Goal: Check status

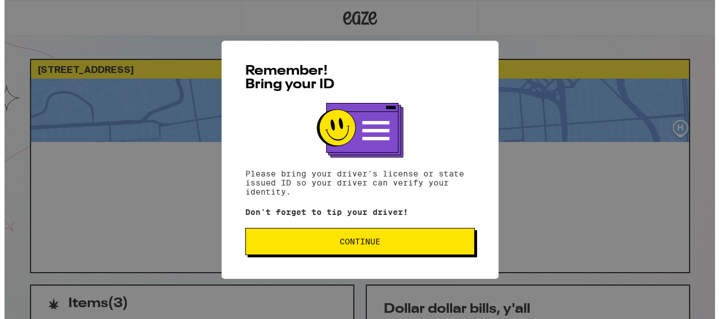
scroll to position [56, 0]
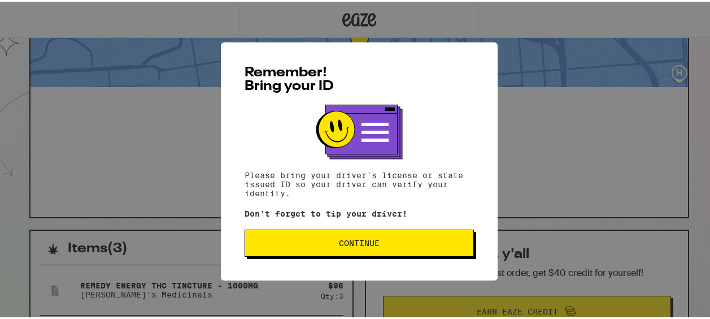
click at [371, 233] on button "Continue" at bounding box center [359, 241] width 229 height 27
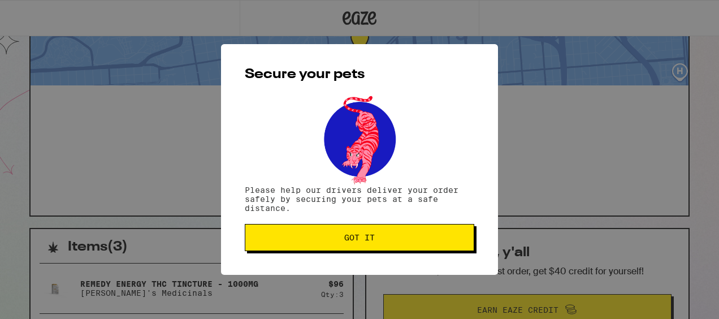
click at [354, 224] on div "Secure your pets Please help our drivers deliver your order safely by securing …" at bounding box center [359, 159] width 277 height 230
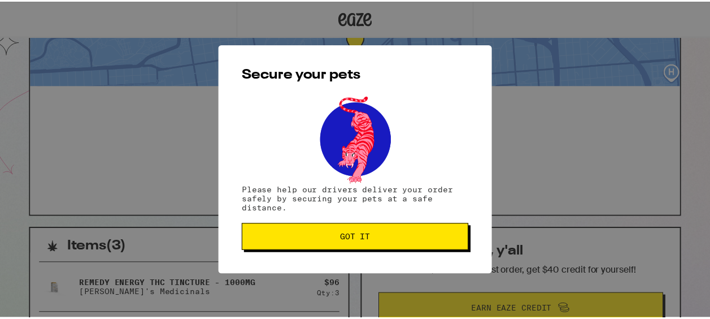
scroll to position [0, 0]
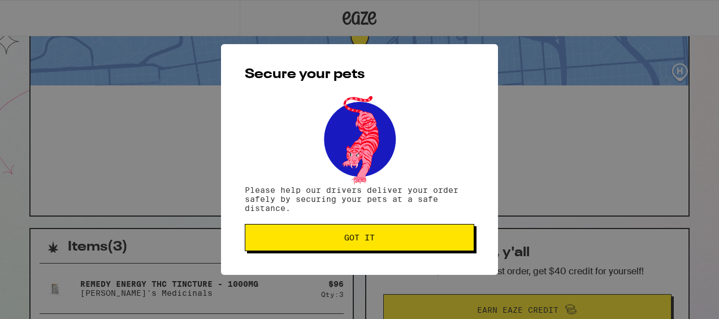
click at [404, 232] on button "Got it" at bounding box center [359, 237] width 229 height 27
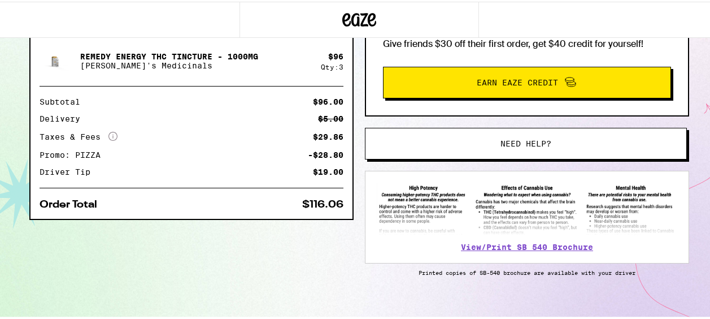
scroll to position [299, 0]
